Goal: Information Seeking & Learning: Find specific fact

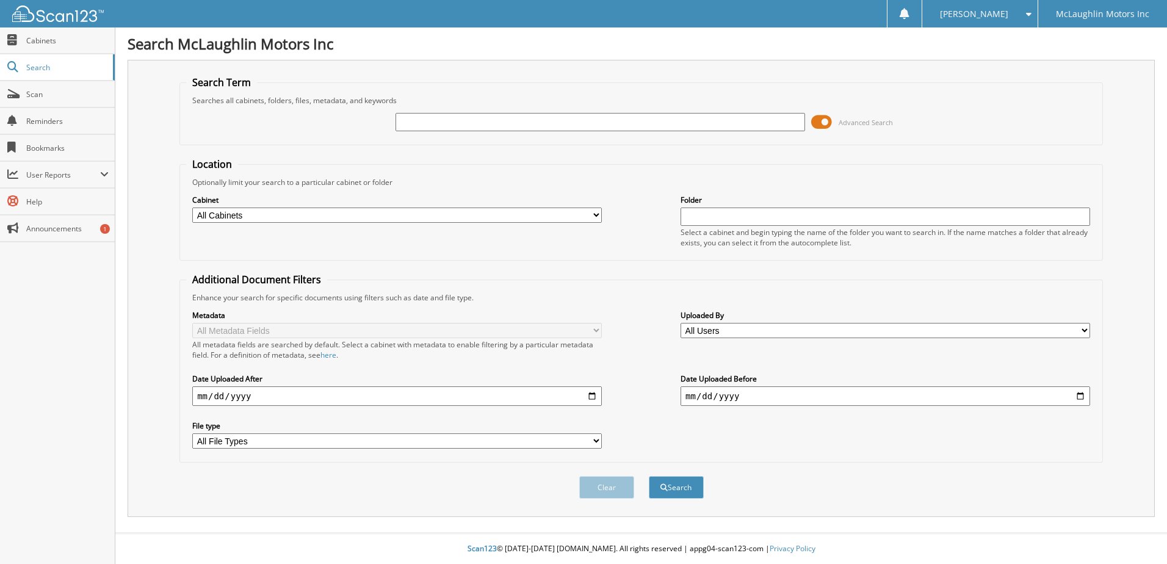
click at [469, 122] on input "text" at bounding box center [601, 122] width 410 height 18
type input "[PERSON_NAME]"
click at [649, 476] on button "Search" at bounding box center [676, 487] width 55 height 23
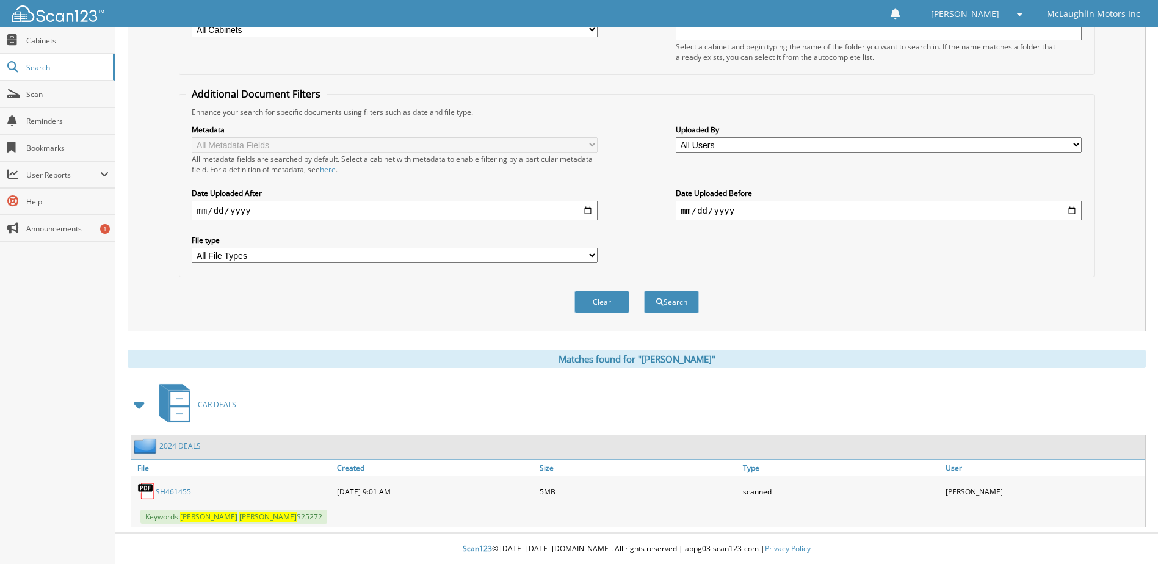
scroll to position [186, 0]
click at [186, 492] on link "SH461455" at bounding box center [173, 492] width 35 height 10
click at [610, 307] on button "Clear" at bounding box center [602, 302] width 55 height 23
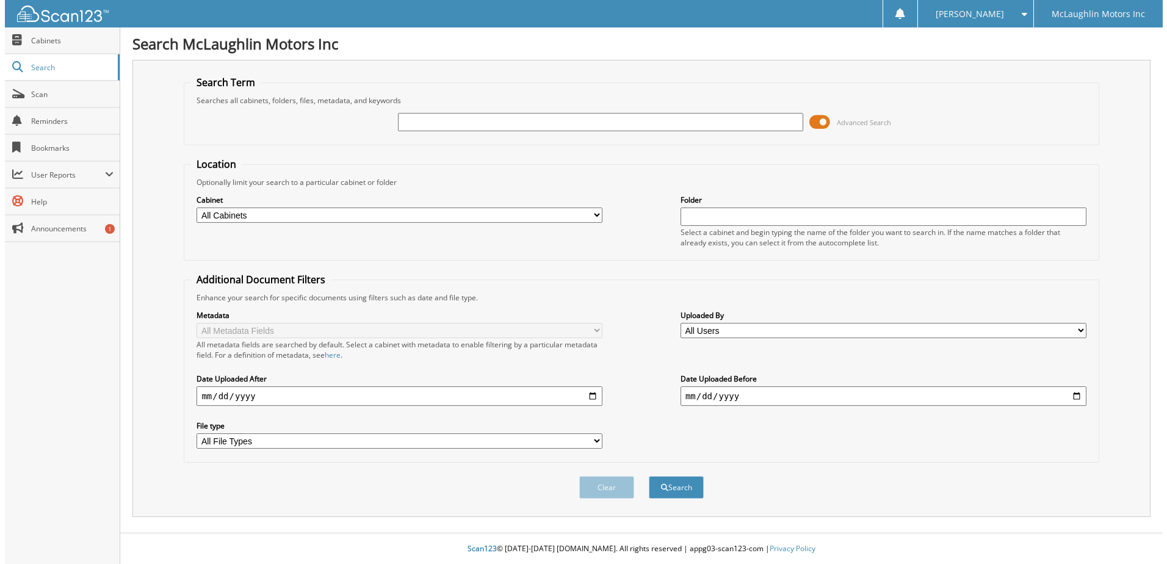
scroll to position [0, 0]
